Goal: Browse casually: Explore the website without a specific task or goal

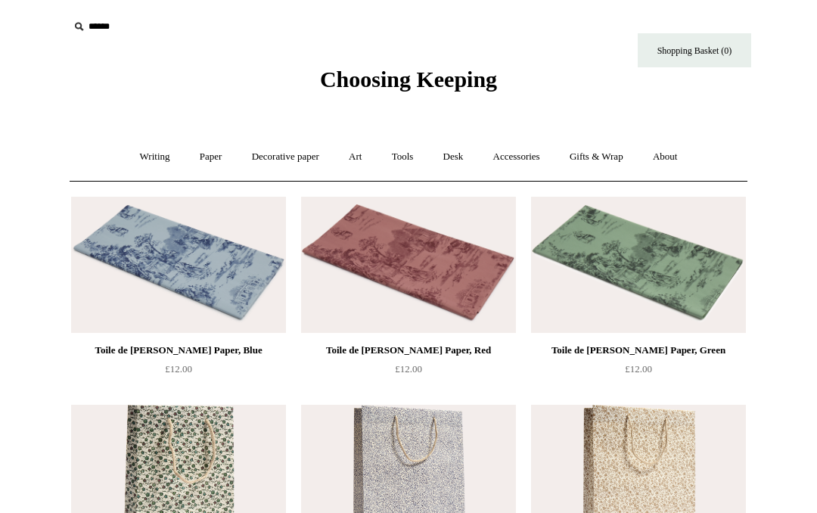
click at [150, 161] on link "Writing +" at bounding box center [154, 157] width 57 height 40
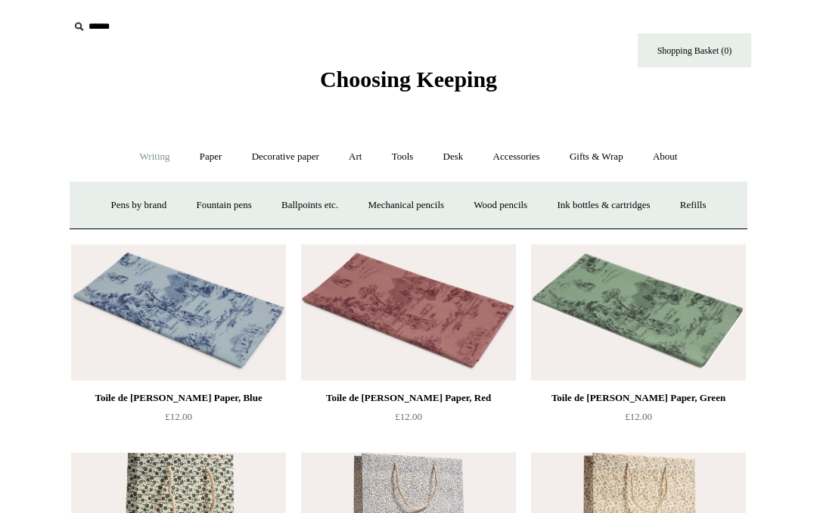
click at [232, 213] on link "Fountain pens +" at bounding box center [223, 205] width 82 height 40
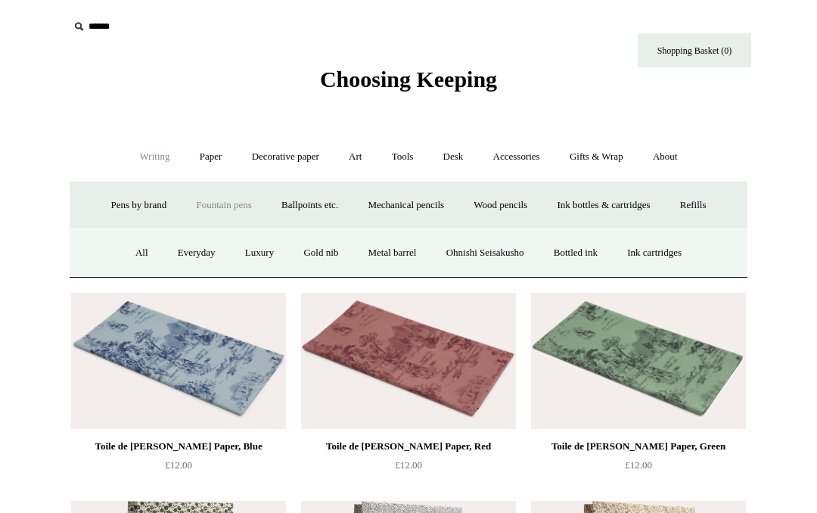
click at [486, 256] on link "Ohnishi Seisakusho" at bounding box center [485, 253] width 105 height 40
click at [392, 254] on link "Metal barrel" at bounding box center [393, 253] width 76 height 40
click at [248, 253] on link "Luxury" at bounding box center [259, 253] width 56 height 40
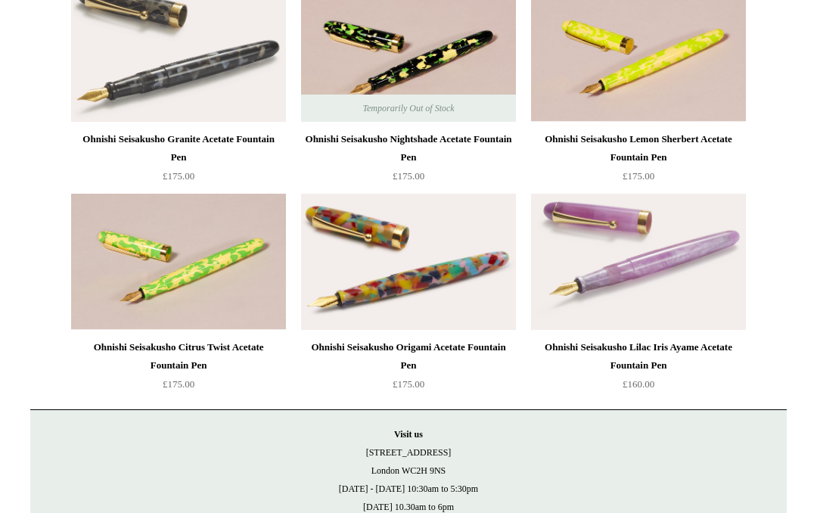
scroll to position [281, 0]
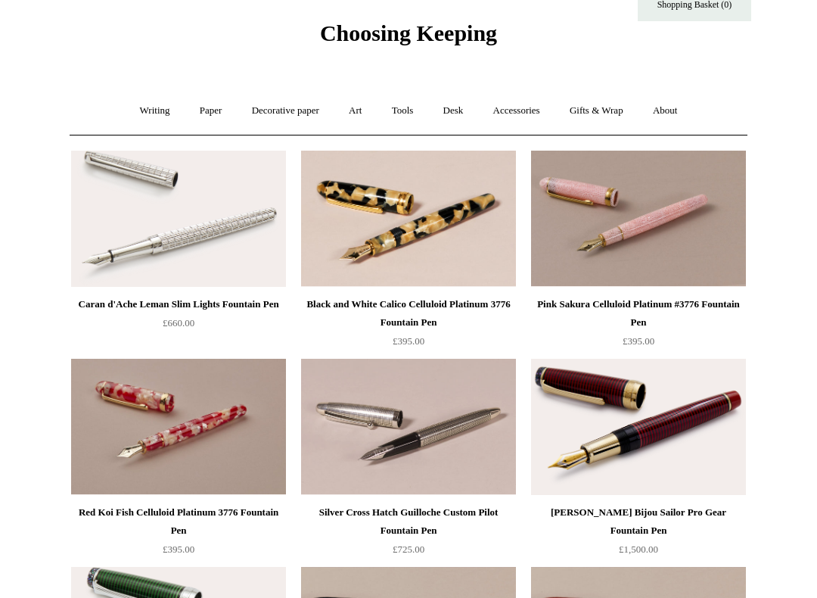
scroll to position [108, 0]
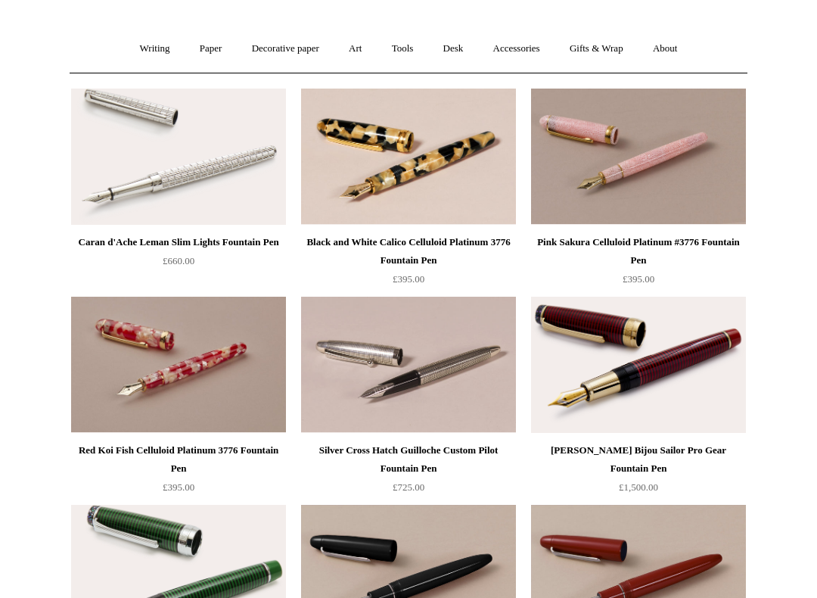
click at [424, 388] on img at bounding box center [408, 365] width 215 height 136
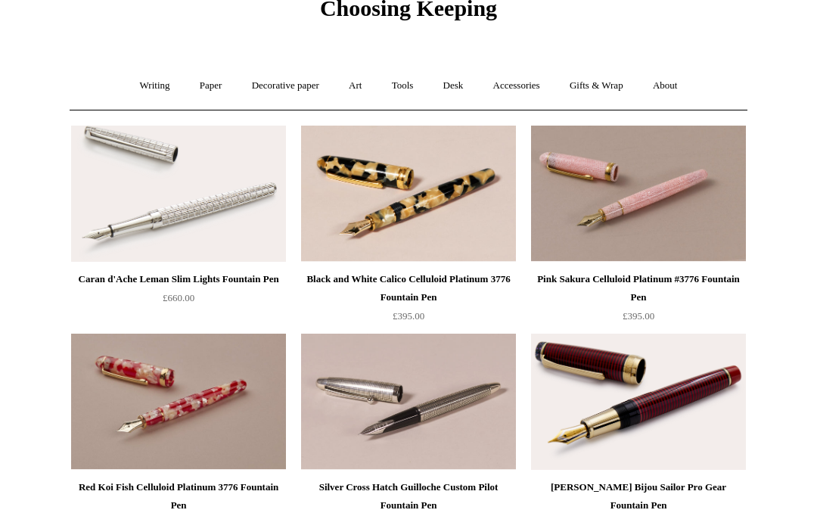
scroll to position [0, 0]
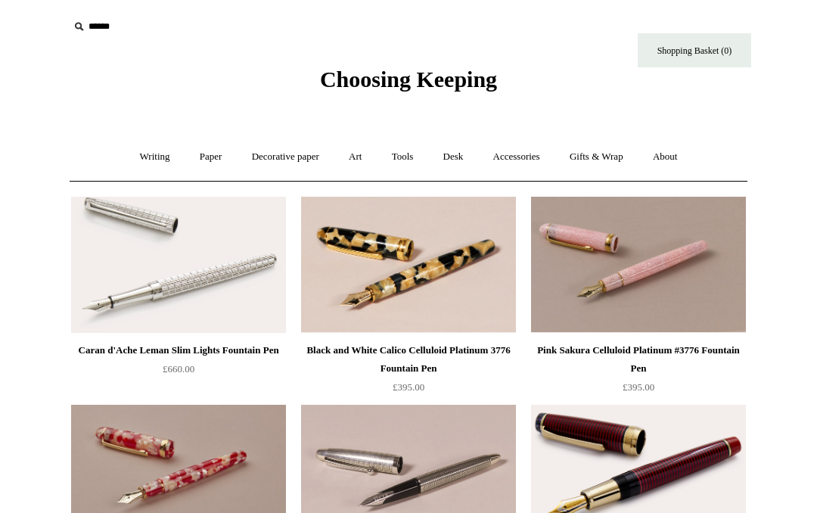
click at [151, 163] on link "Writing +" at bounding box center [154, 157] width 57 height 40
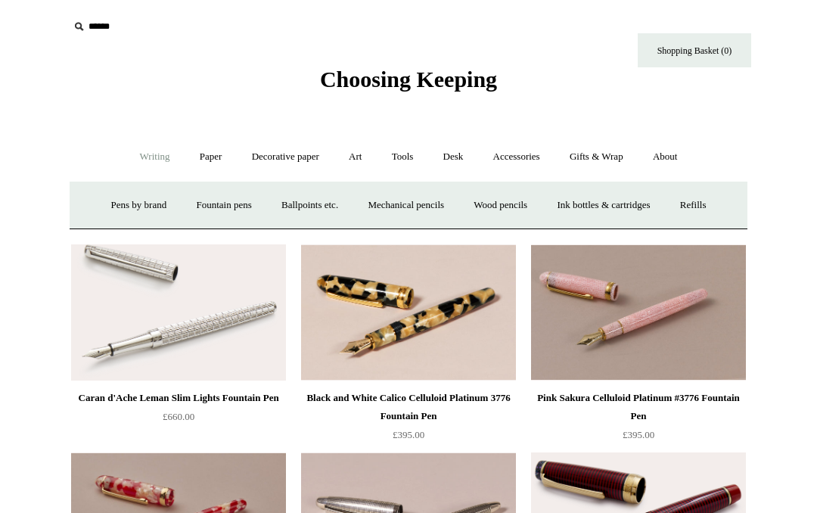
click at [225, 210] on link "Fountain pens +" at bounding box center [223, 205] width 82 height 40
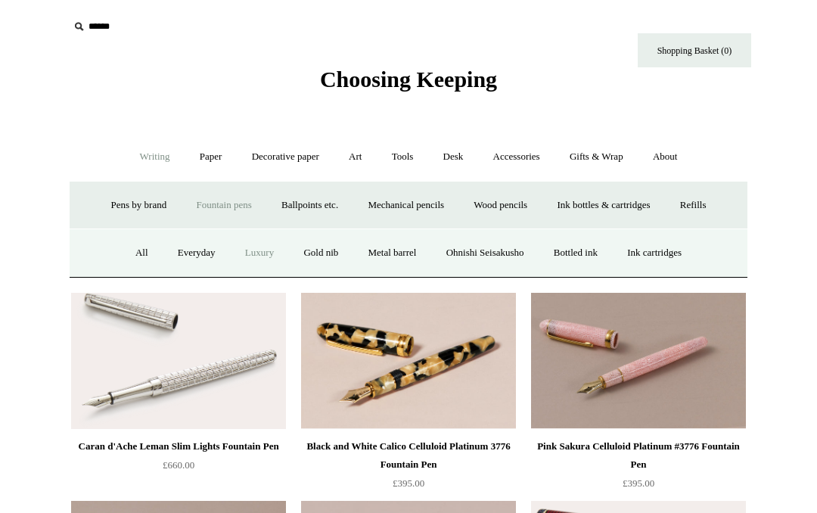
click at [189, 254] on link "Everyday" at bounding box center [196, 253] width 65 height 40
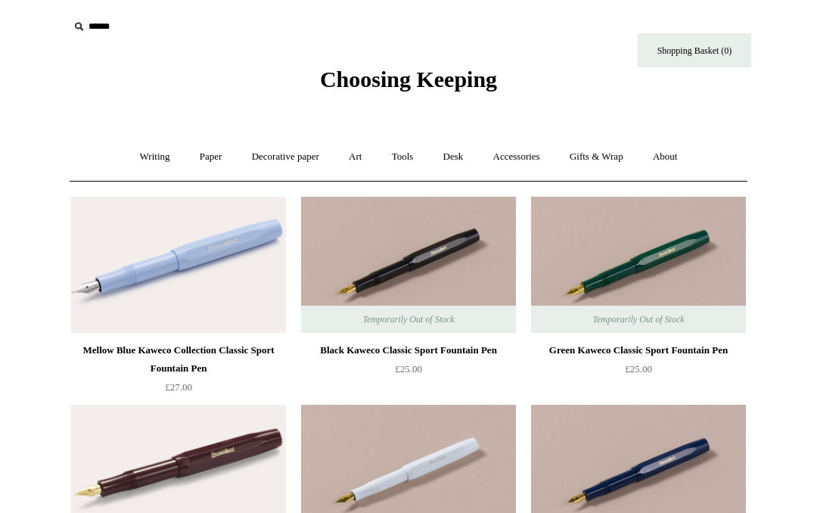
click at [150, 162] on link "Writing +" at bounding box center [154, 157] width 57 height 40
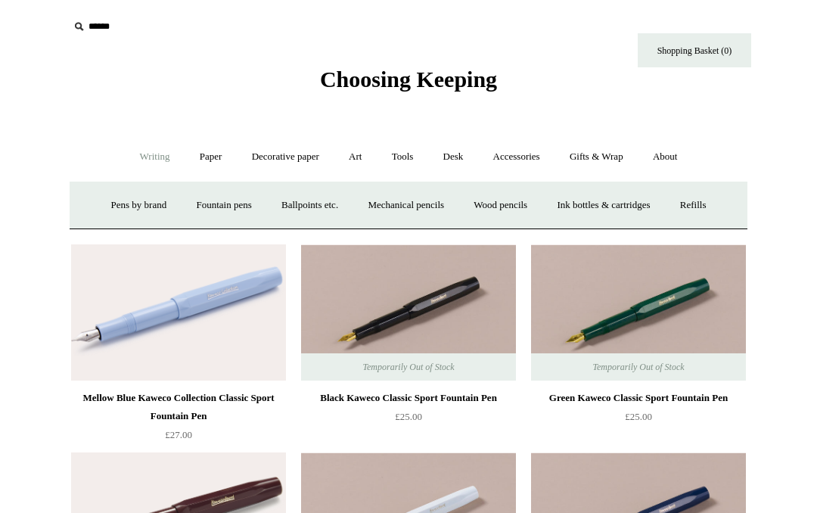
click at [219, 212] on link "Fountain pens +" at bounding box center [223, 205] width 82 height 40
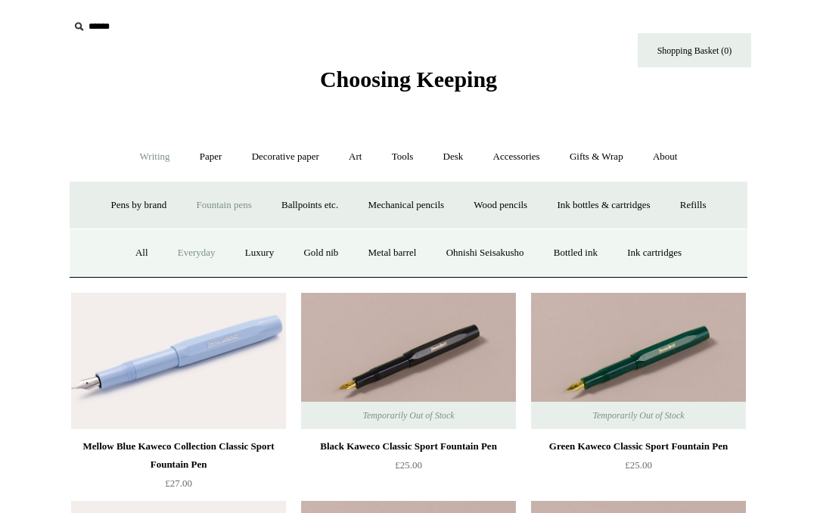
click at [484, 259] on link "Ohnishi Seisakusho" at bounding box center [485, 253] width 105 height 40
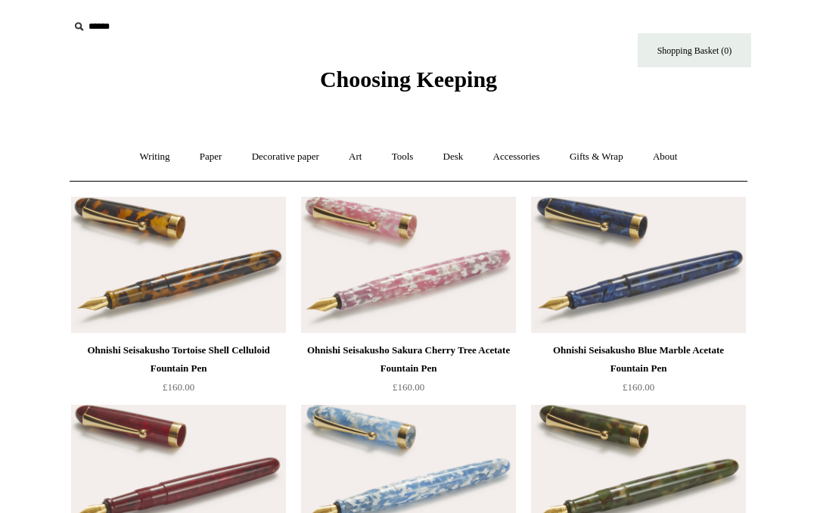
click at [203, 160] on link "Paper +" at bounding box center [211, 157] width 50 height 40
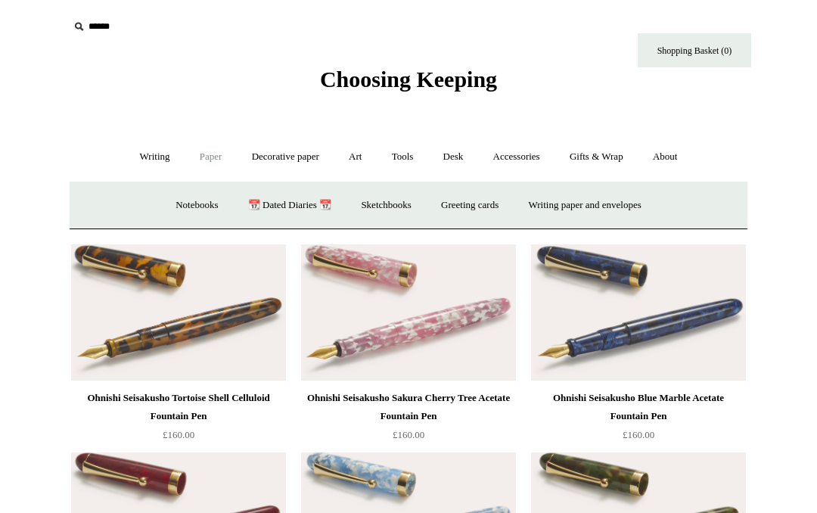
click at [620, 214] on link "Writing paper and envelopes +" at bounding box center [585, 205] width 140 height 40
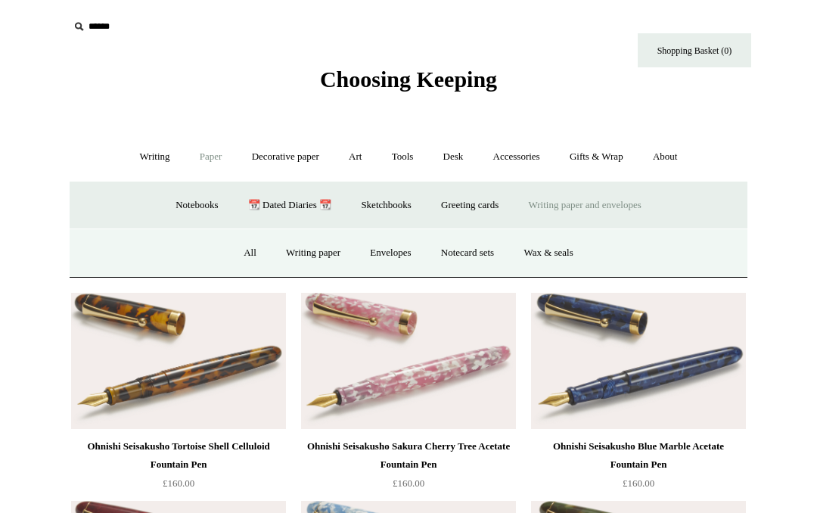
click at [486, 259] on link "Notecard sets" at bounding box center [467, 253] width 80 height 40
click at [573, 252] on link "Wax & seals" at bounding box center [548, 253] width 76 height 40
click at [303, 261] on link "Writing paper" at bounding box center [313, 253] width 82 height 40
click at [400, 256] on link "Envelopes" at bounding box center [390, 253] width 68 height 40
click at [408, 162] on link "Tools +" at bounding box center [402, 157] width 49 height 40
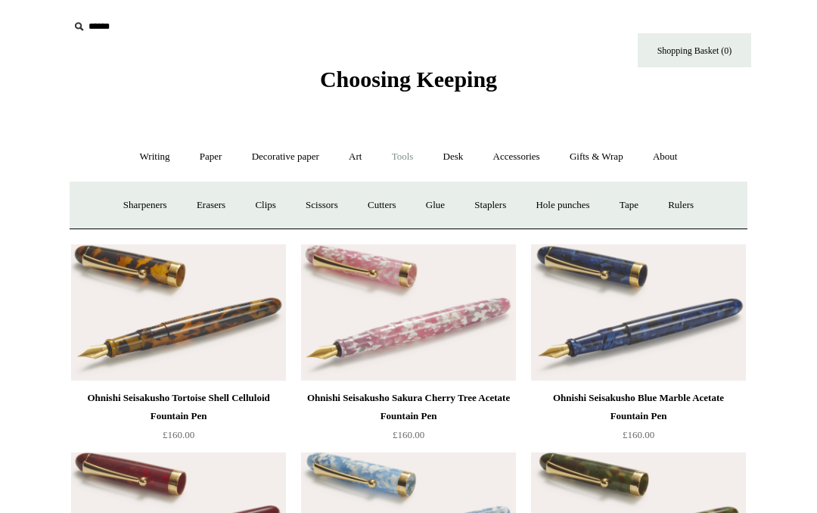
click at [138, 209] on link "Sharpeners" at bounding box center [145, 205] width 71 height 40
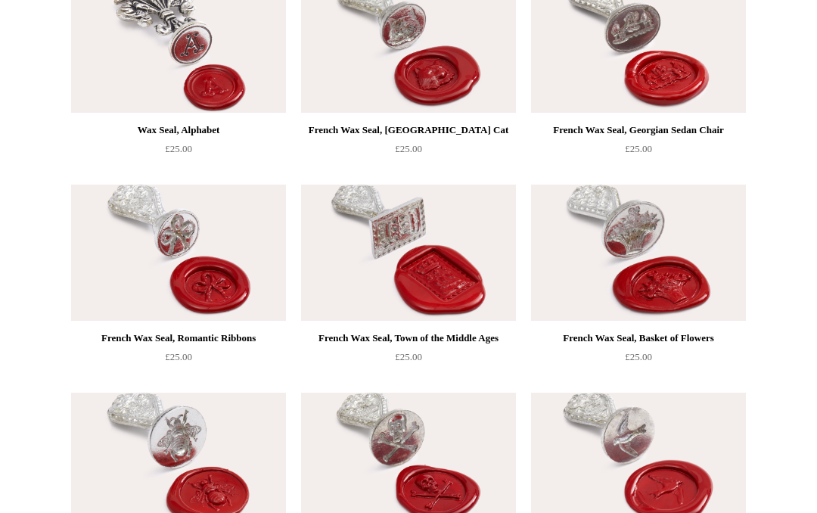
scroll to position [398, 0]
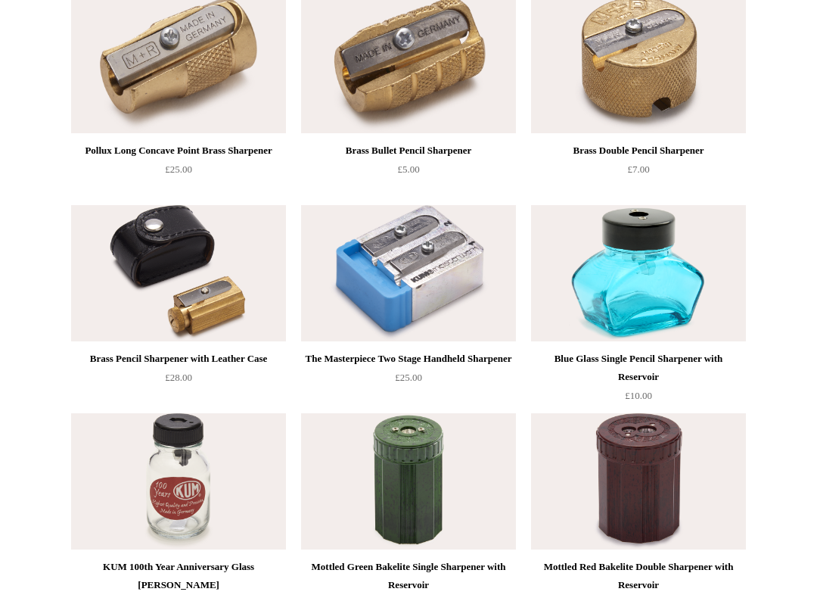
scroll to position [200, 0]
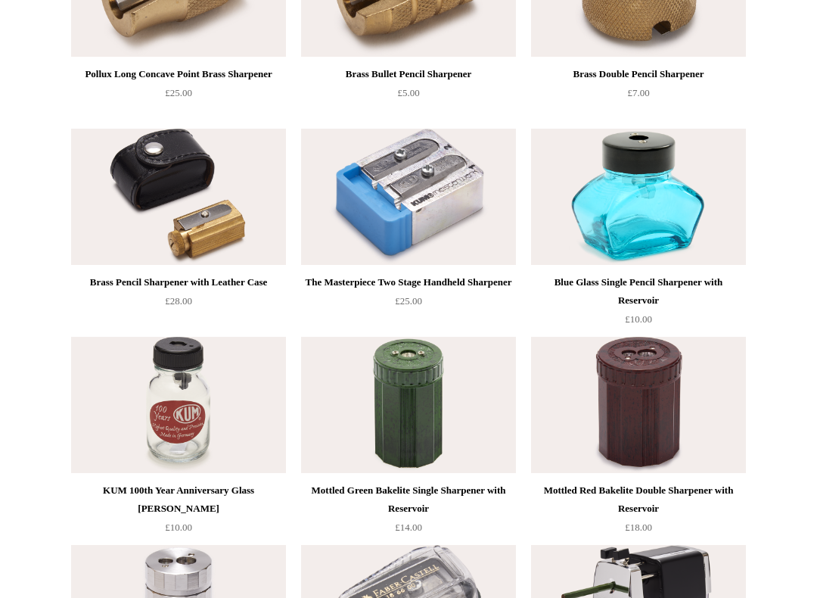
click at [162, 174] on img at bounding box center [178, 197] width 215 height 136
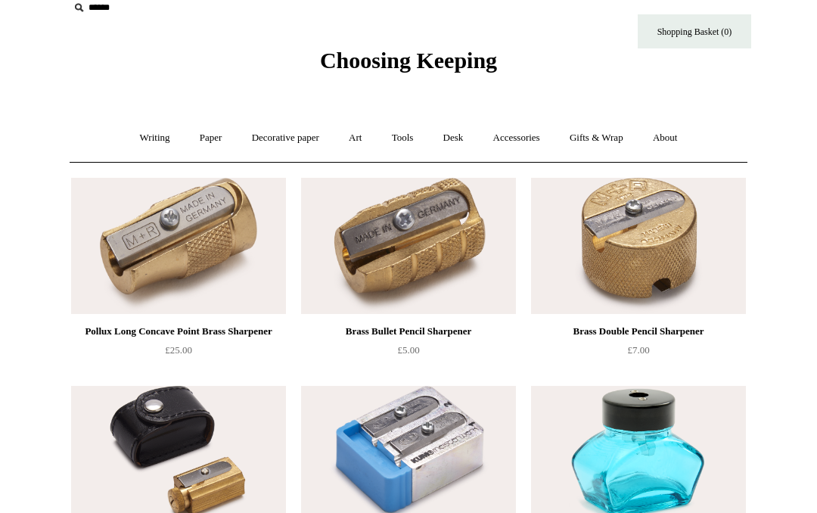
scroll to position [0, 0]
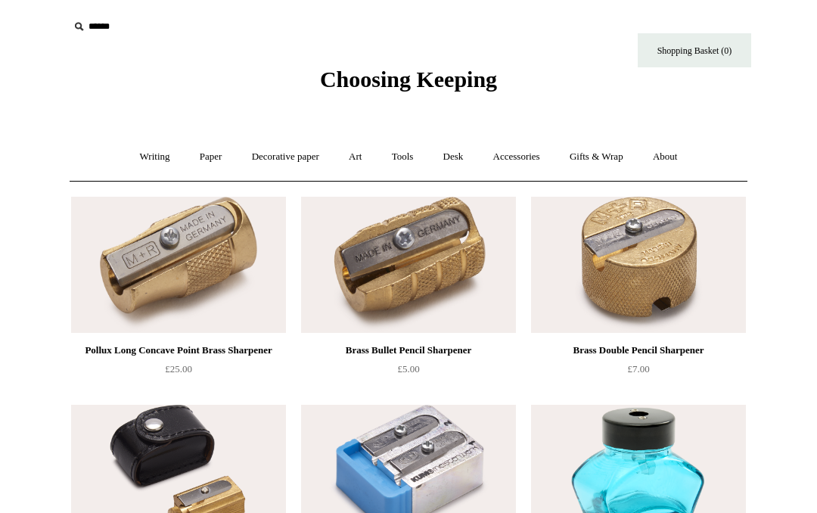
click at [138, 156] on link "Writing +" at bounding box center [154, 157] width 57 height 40
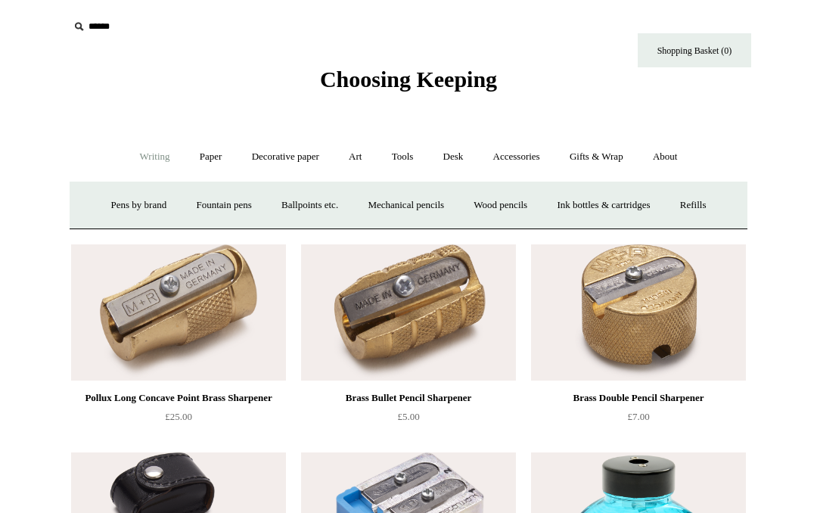
click at [520, 210] on link "Wood pencils +" at bounding box center [500, 205] width 81 height 40
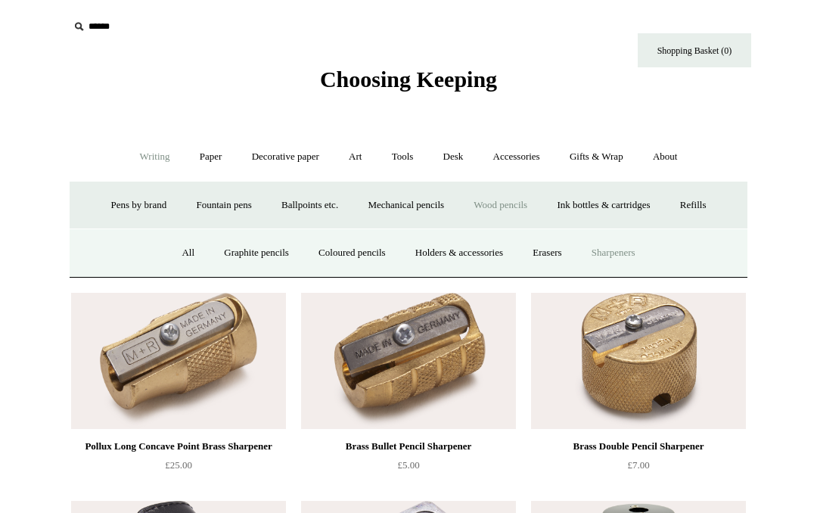
click at [265, 259] on link "Graphite pencils" at bounding box center [256, 253] width 92 height 40
